Goal: Task Accomplishment & Management: Manage account settings

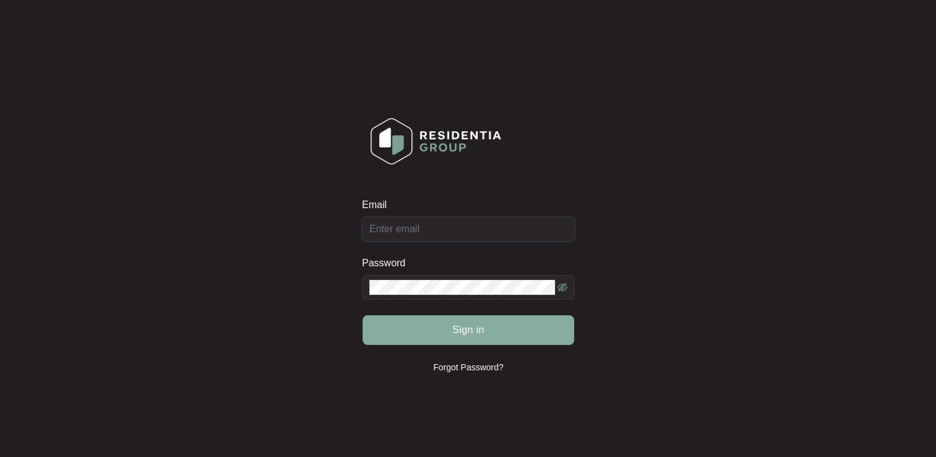
type input "[EMAIL_ADDRESS][DOMAIN_NAME]"
click at [440, 324] on button "Sign in" at bounding box center [469, 330] width 212 height 30
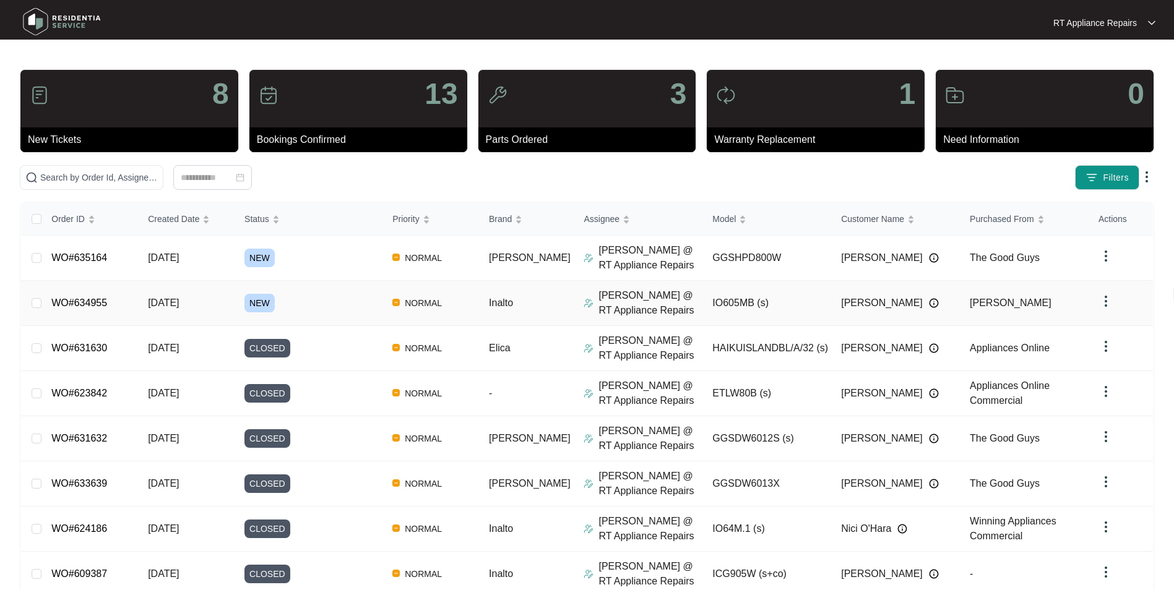
click at [105, 303] on link "WO#634955" at bounding box center [79, 303] width 56 height 11
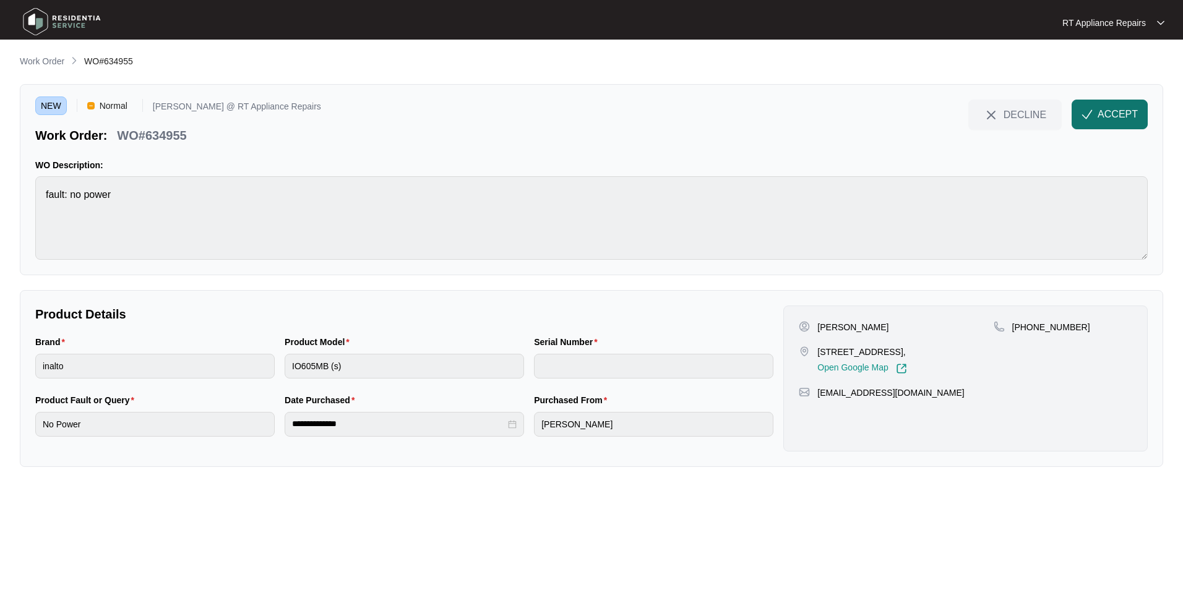
click at [935, 116] on span "ACCEPT" at bounding box center [1117, 114] width 40 height 15
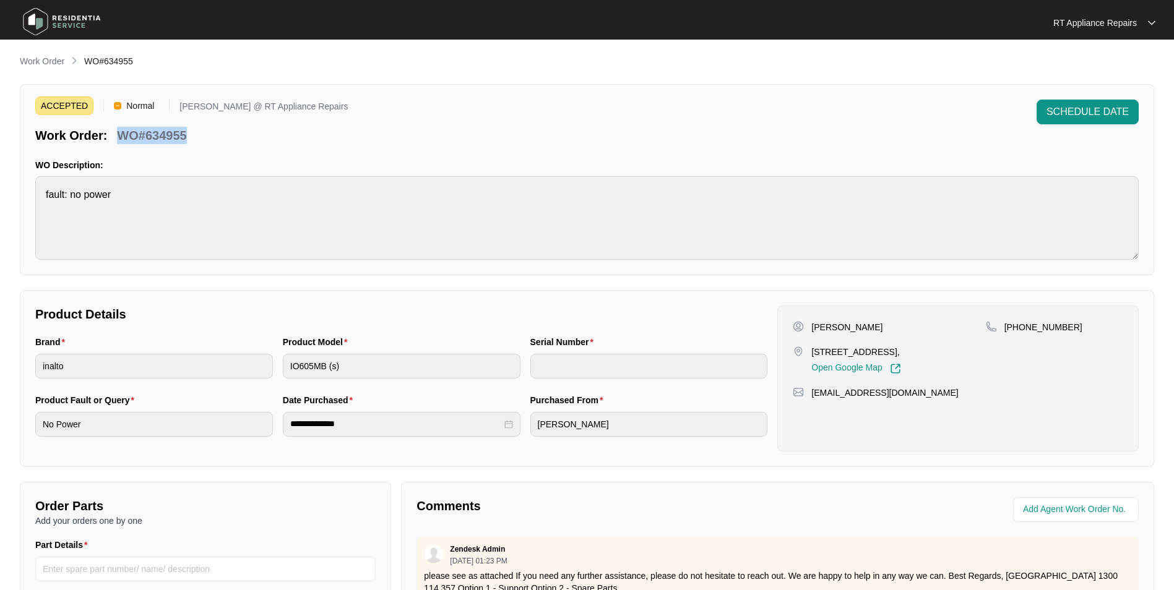
drag, startPoint x: 120, startPoint y: 134, endPoint x: 187, endPoint y: 135, distance: 66.8
click at [187, 135] on div "WO#634955" at bounding box center [151, 133] width 79 height 22
copy p "WO#634955"
click at [498, 124] on div "ACCEPTED Normal [PERSON_NAME] @ RT Appliance Repairs Work Order: WO#634955 SCHE…" at bounding box center [586, 122] width 1103 height 45
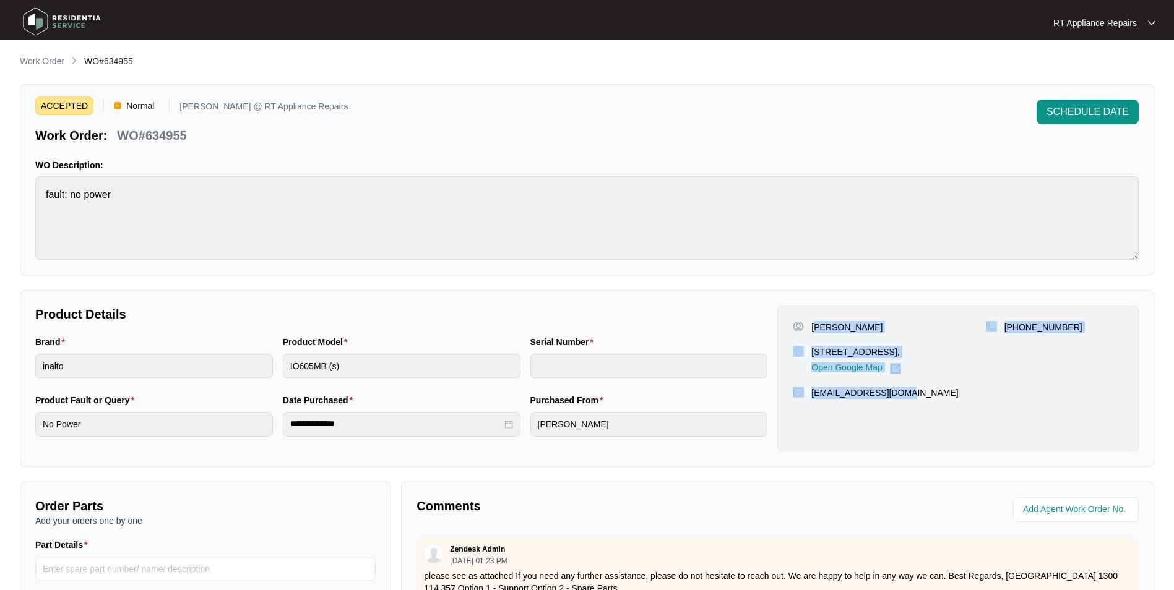
drag, startPoint x: 814, startPoint y: 326, endPoint x: 914, endPoint y: 400, distance: 124.7
click at [914, 400] on div "[PERSON_NAME] [STREET_ADDRESS][PERSON_NAME], Open Google Map [PHONE_NUMBER] [EM…" at bounding box center [957, 379] width 361 height 146
copy div "[PERSON_NAME] [STREET_ADDRESS][PERSON_NAME], Open Google Map [PHONE_NUMBER] [EM…"
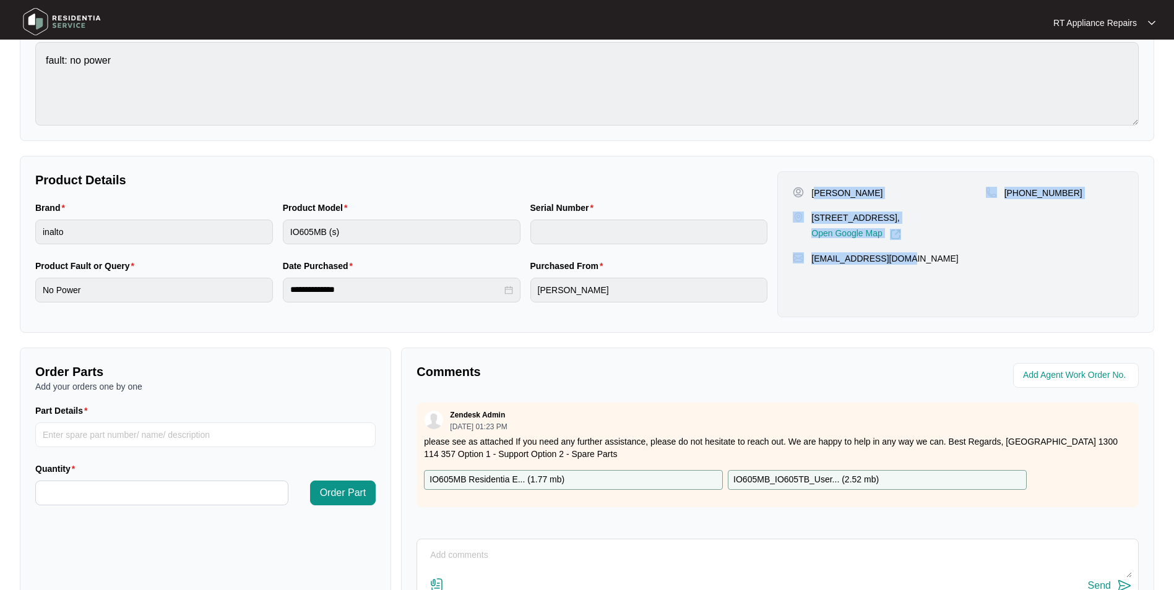
scroll to position [45, 0]
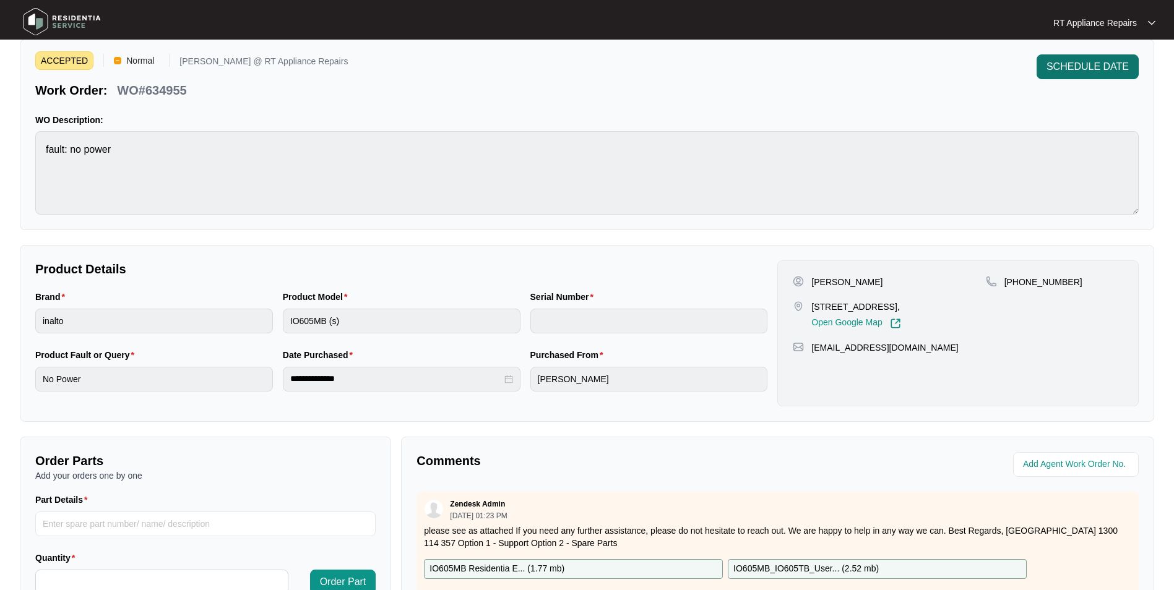
click at [935, 64] on span "SCHEDULE DATE" at bounding box center [1087, 66] width 82 height 15
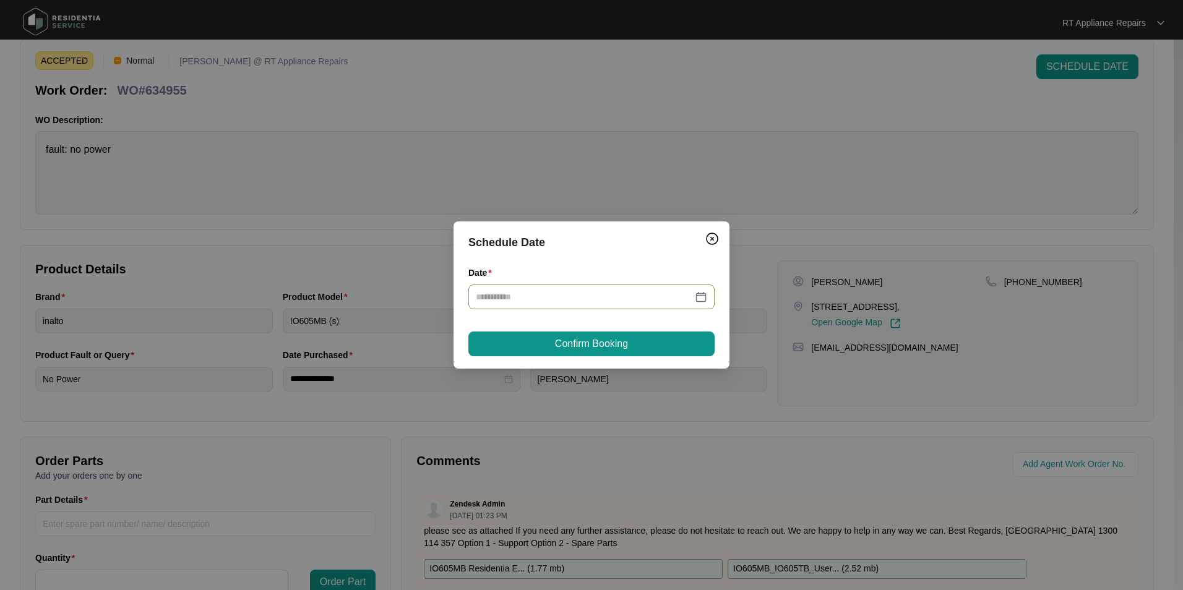
click at [612, 298] on input "Date" at bounding box center [584, 297] width 217 height 14
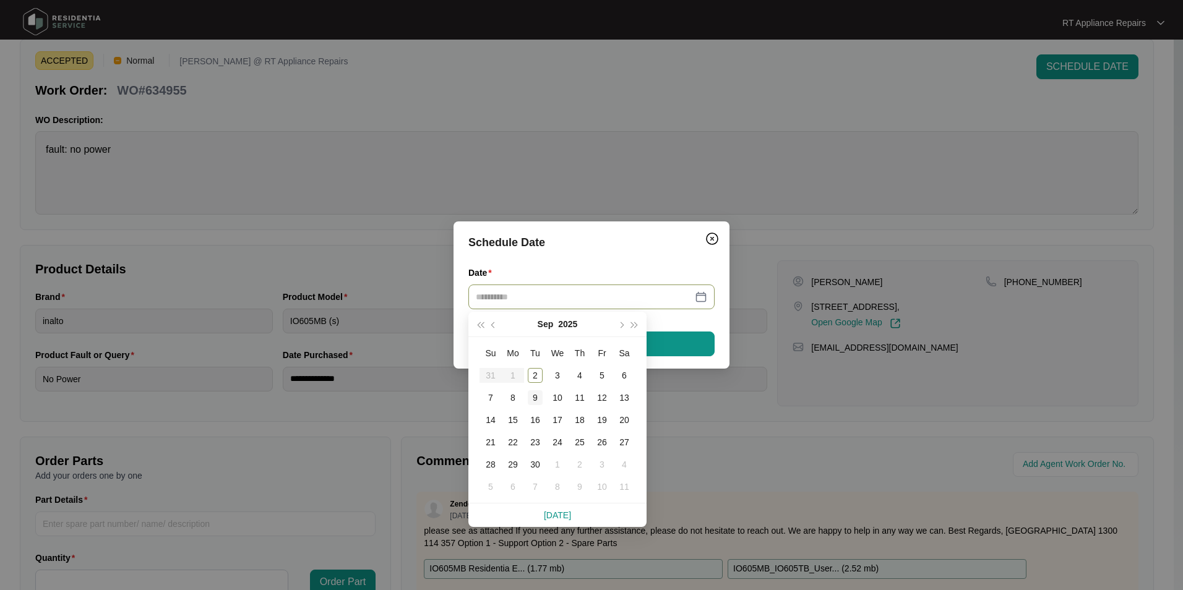
click at [537, 393] on div "9" at bounding box center [535, 397] width 15 height 15
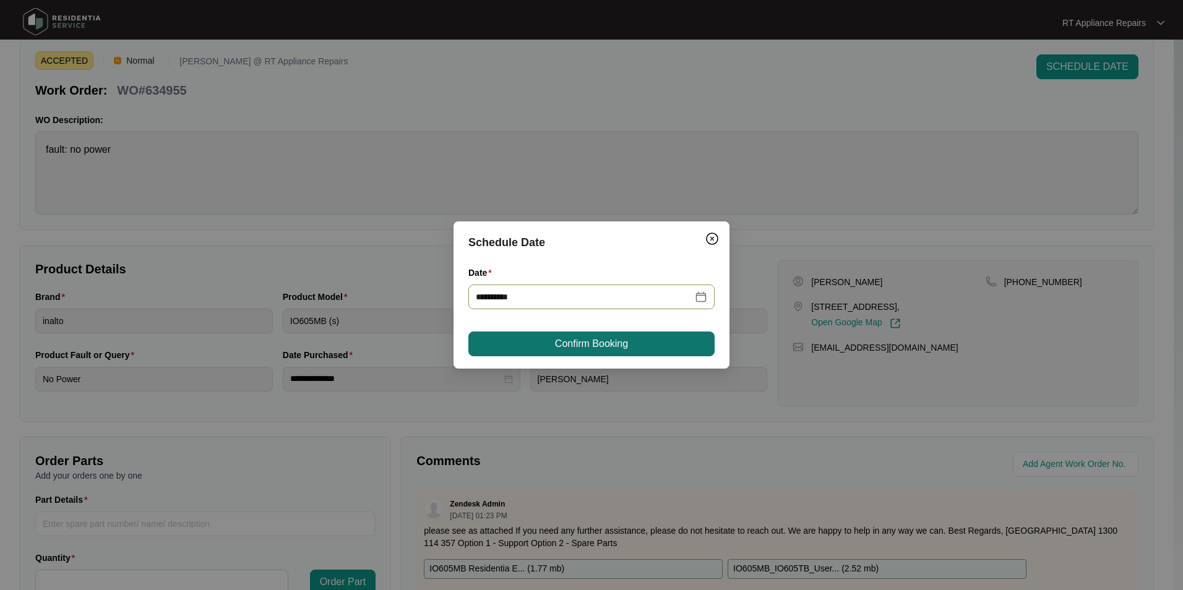
type input "**********"
click at [612, 348] on span "Confirm Booking" at bounding box center [591, 344] width 73 height 15
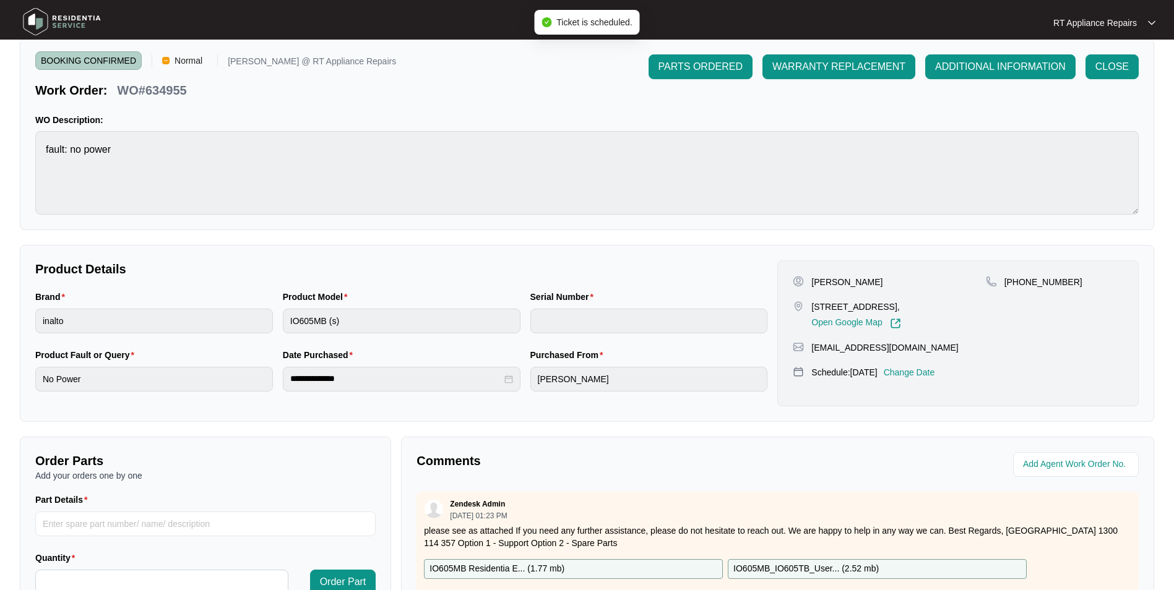
click at [935, 24] on p "RT Appliance Repairs" at bounding box center [1095, 23] width 84 height 12
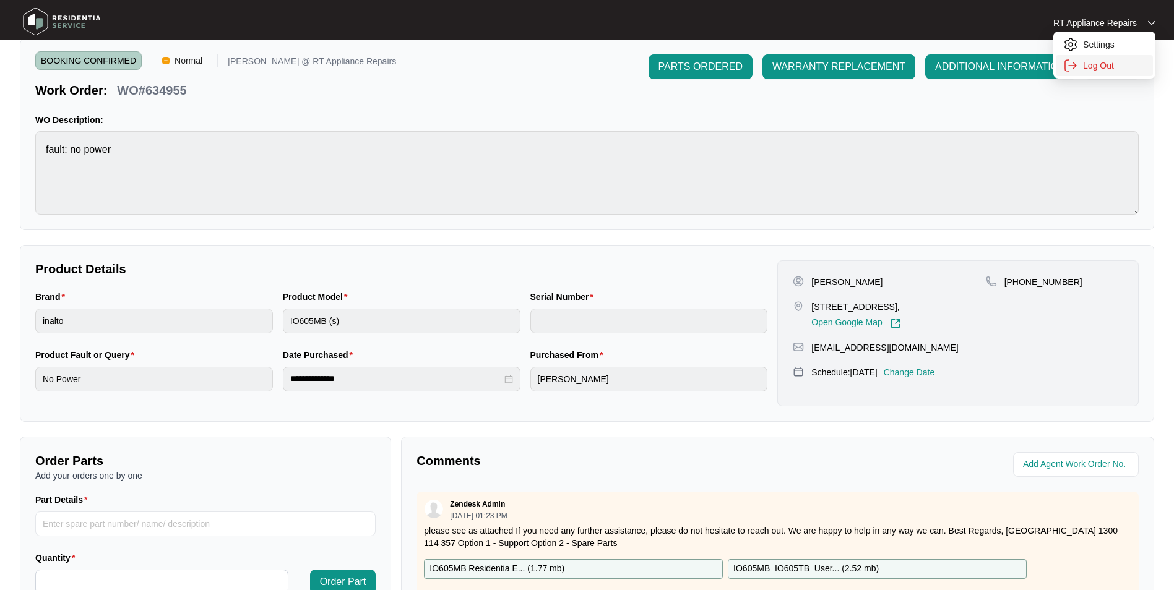
click at [935, 64] on p "Log Out" at bounding box center [1114, 65] width 62 height 12
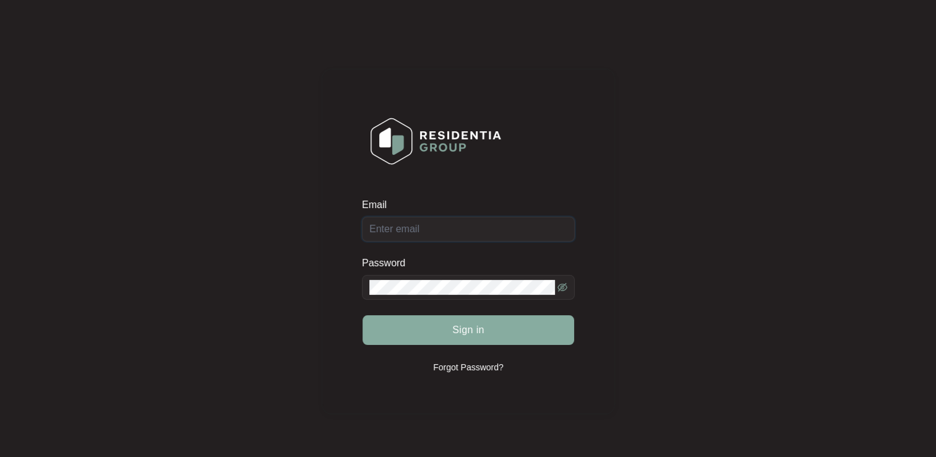
type input "[EMAIL_ADDRESS][DOMAIN_NAME]"
drag, startPoint x: 458, startPoint y: 337, endPoint x: 48, endPoint y: 285, distance: 414.1
click at [458, 337] on button "Sign in" at bounding box center [469, 330] width 212 height 30
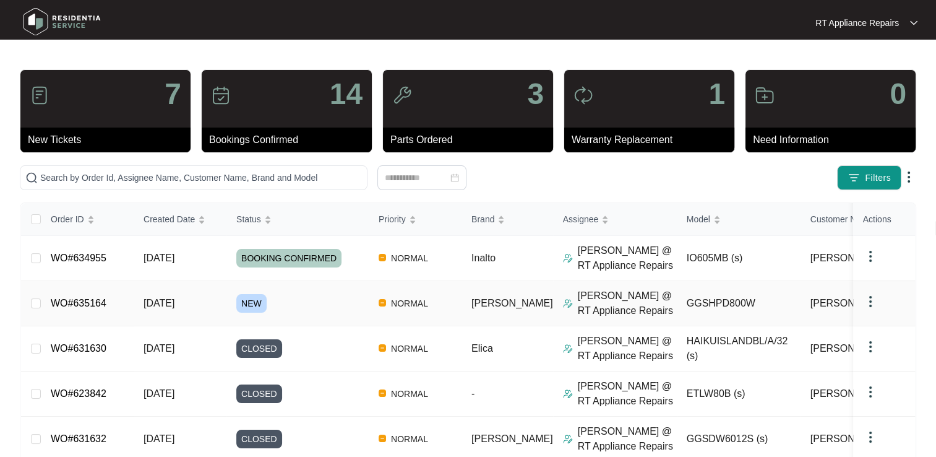
click at [83, 305] on link "WO#635164" at bounding box center [79, 303] width 56 height 11
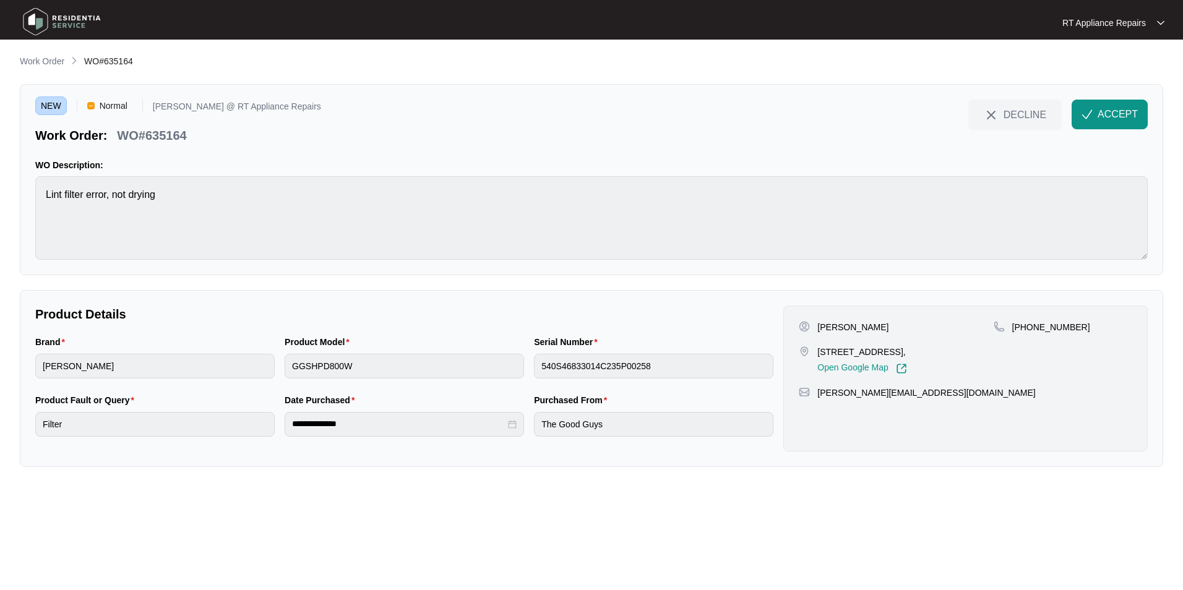
click at [935, 115] on span "ACCEPT" at bounding box center [1117, 114] width 40 height 15
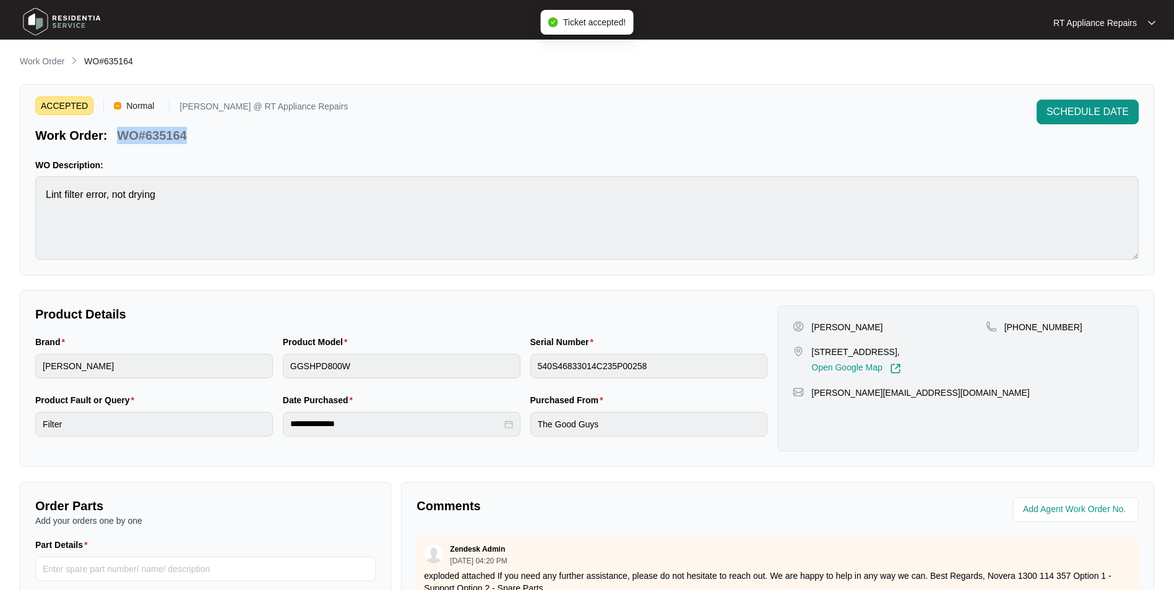
drag, startPoint x: 119, startPoint y: 137, endPoint x: 186, endPoint y: 137, distance: 66.8
click at [186, 137] on p "WO#635164" at bounding box center [151, 135] width 69 height 17
copy p "WO#635164"
click at [531, 163] on p "WO Description:" at bounding box center [586, 165] width 1103 height 12
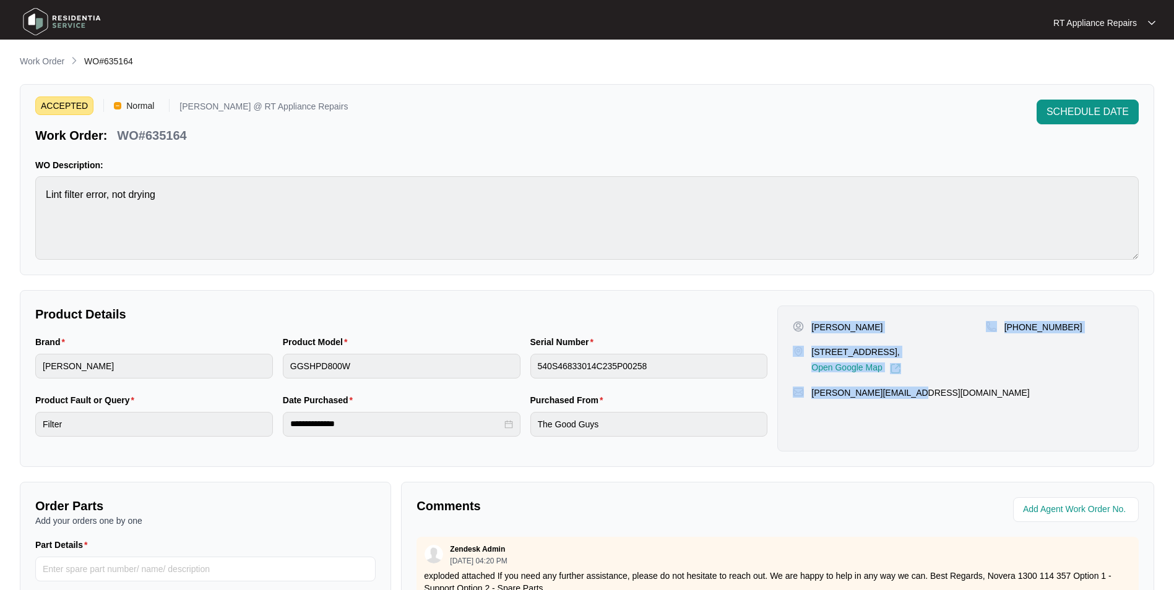
drag, startPoint x: 812, startPoint y: 328, endPoint x: 913, endPoint y: 388, distance: 117.3
click at [913, 388] on div "Lindah Young 15 Ryder Crt Narangba QLD 4504, Open Google Map +61408186581 mattl…" at bounding box center [957, 379] width 361 height 146
copy div "Lindah Young 15 Ryder Crt Narangba QLD 4504, Open Google Map +61408186581 mattl…"
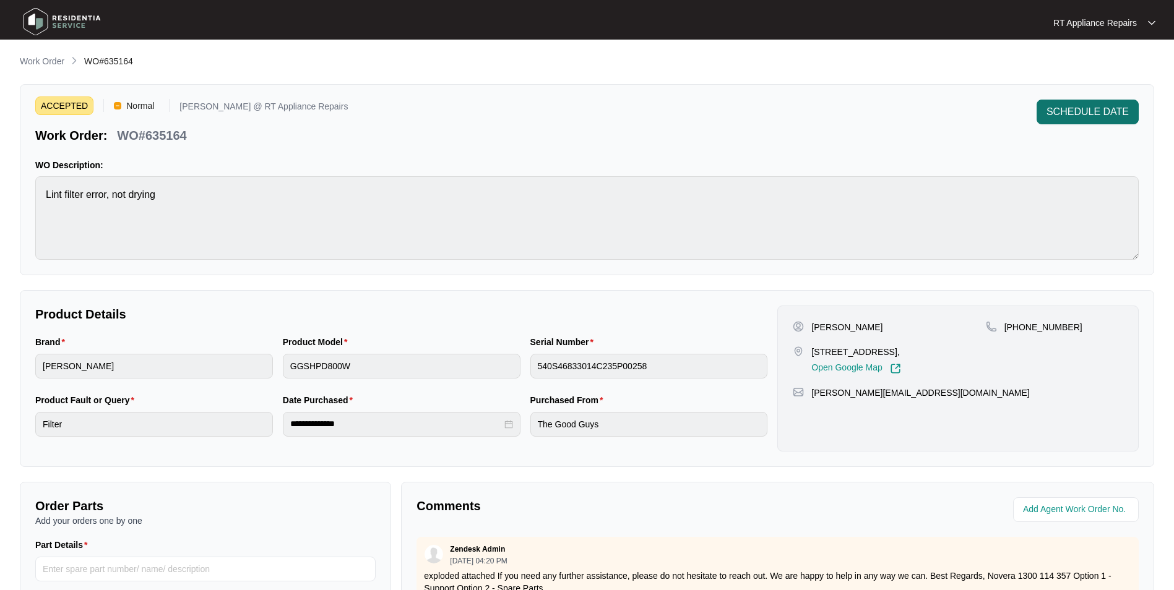
click at [935, 107] on span "SCHEDULE DATE" at bounding box center [1087, 112] width 82 height 15
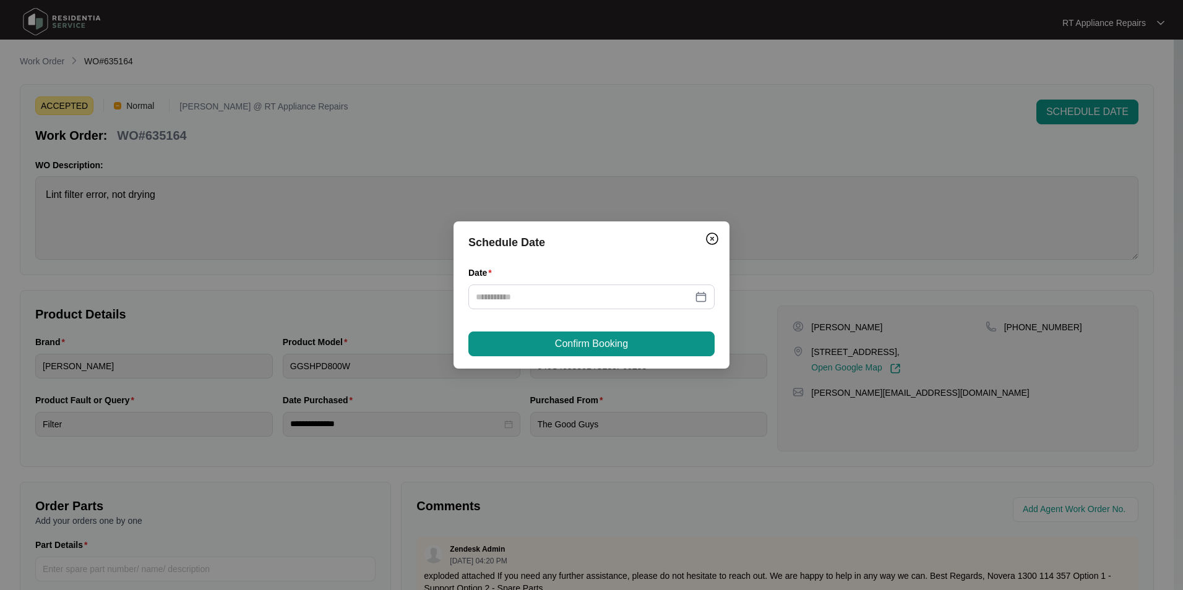
click at [541, 284] on div "Date" at bounding box center [591, 275] width 246 height 19
click at [554, 299] on input "Date" at bounding box center [584, 297] width 217 height 14
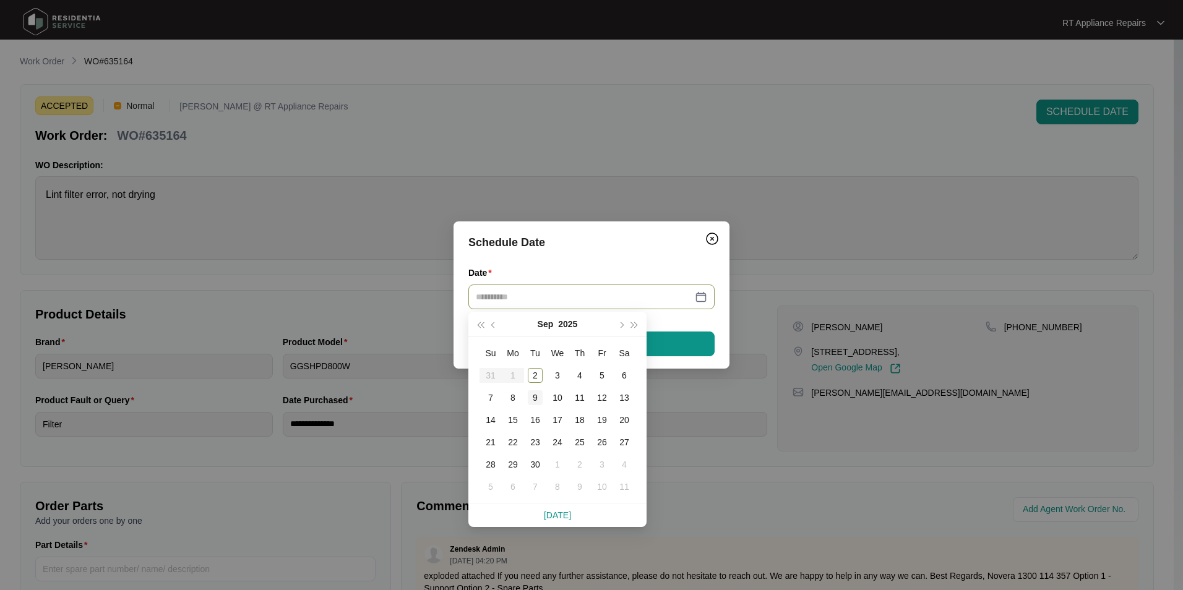
click at [533, 397] on div "9" at bounding box center [535, 397] width 15 height 15
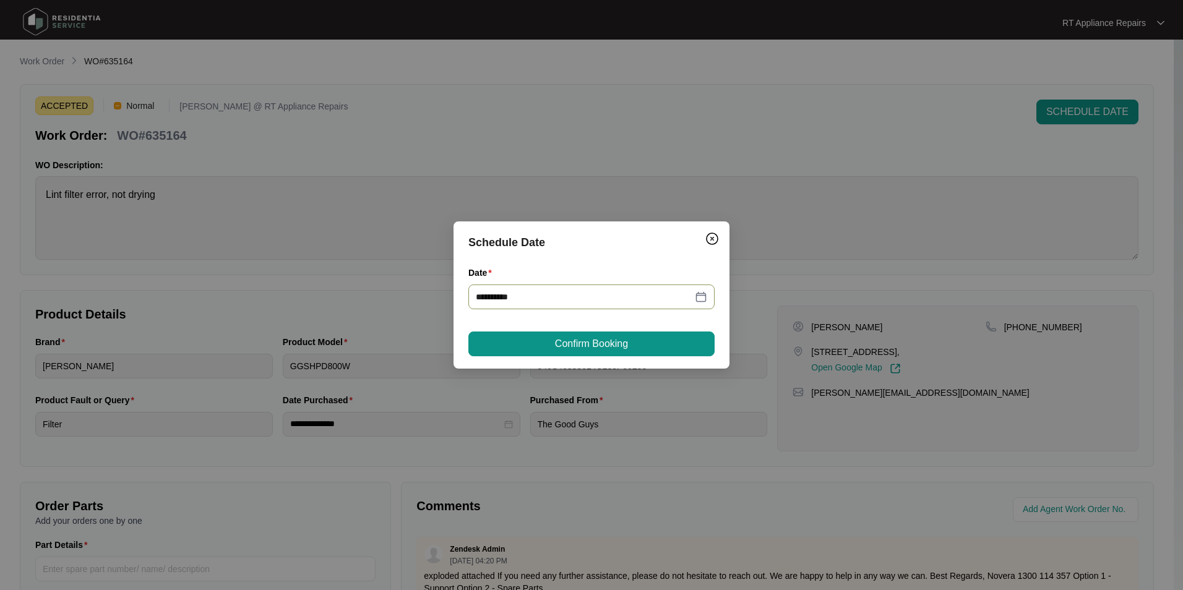
type input "**********"
click at [610, 350] on span "Confirm Booking" at bounding box center [591, 344] width 73 height 15
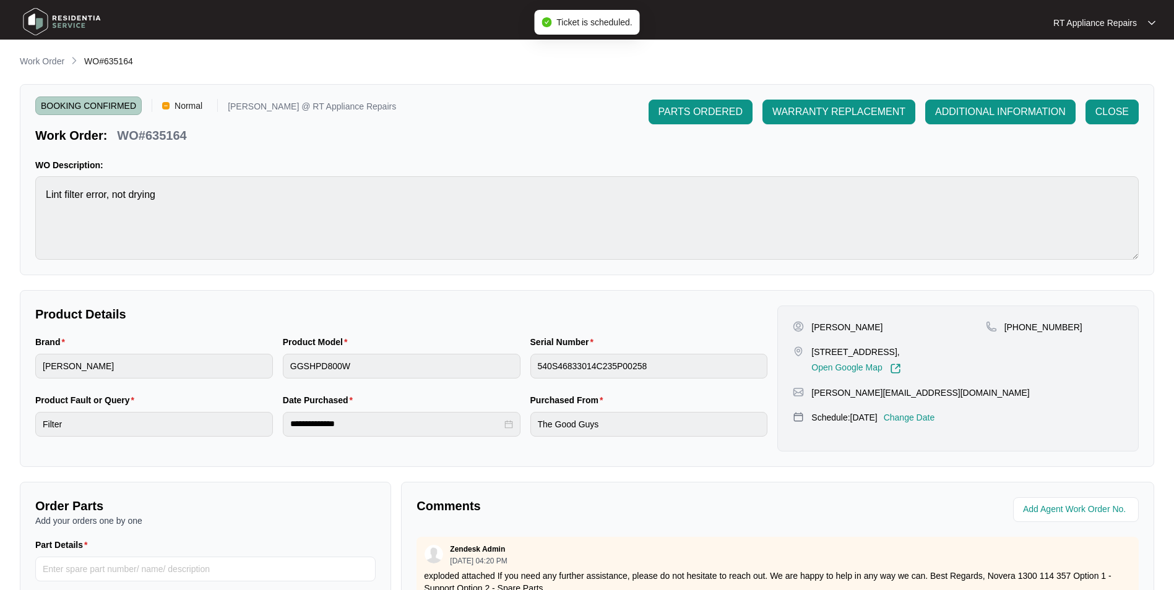
click at [935, 20] on div "RT Appliance Repairs" at bounding box center [1104, 23] width 102 height 12
click at [935, 65] on p "Log Out" at bounding box center [1114, 65] width 62 height 12
